Goal: Information Seeking & Learning: Stay updated

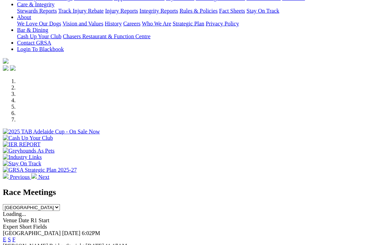
scroll to position [146, 0]
click at [16, 236] on link "F" at bounding box center [13, 239] width 3 height 6
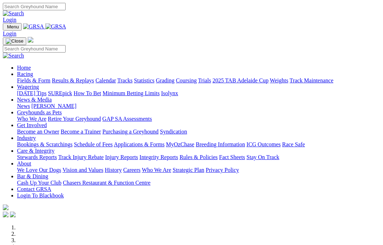
click at [52, 97] on link "News & Media" at bounding box center [34, 100] width 35 height 6
click at [30, 103] on link "News" at bounding box center [23, 106] width 13 height 6
